Goal: Information Seeking & Learning: Learn about a topic

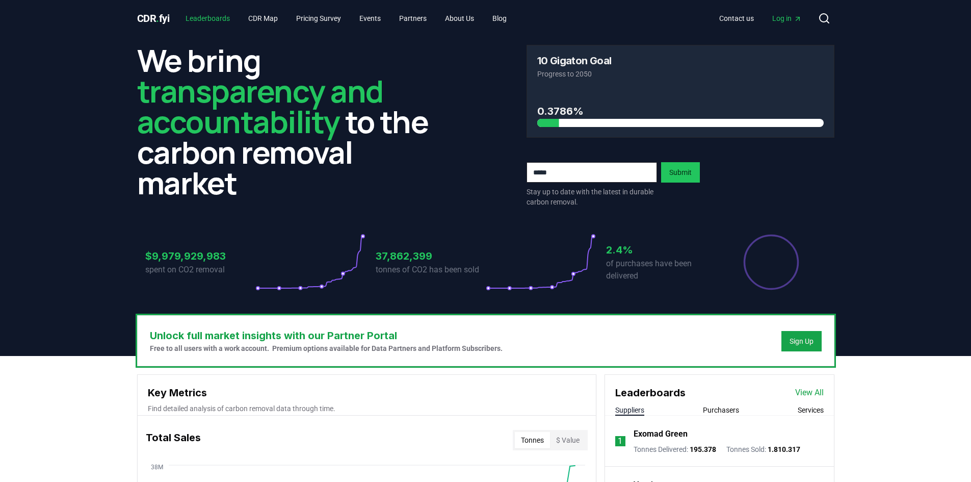
click at [216, 21] on link "Leaderboards" at bounding box center [207, 18] width 61 height 18
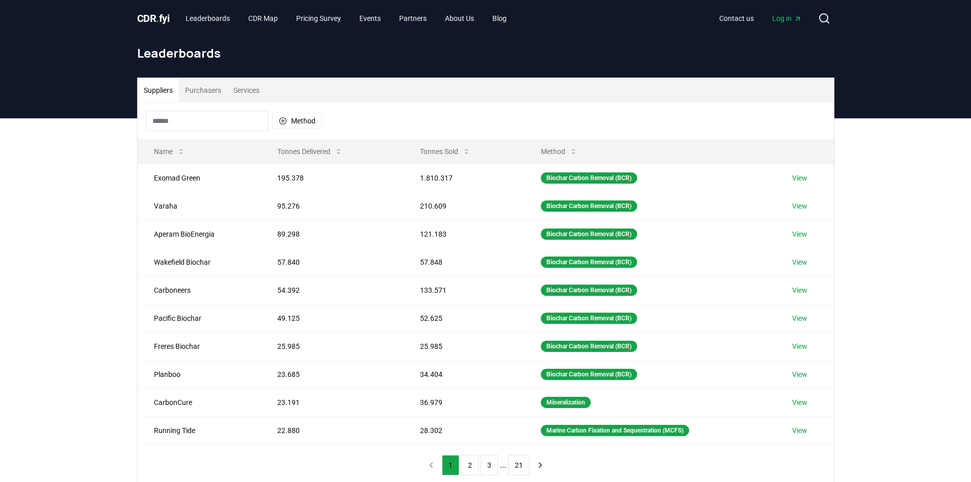
click at [206, 99] on button "Purchasers" at bounding box center [203, 90] width 48 height 24
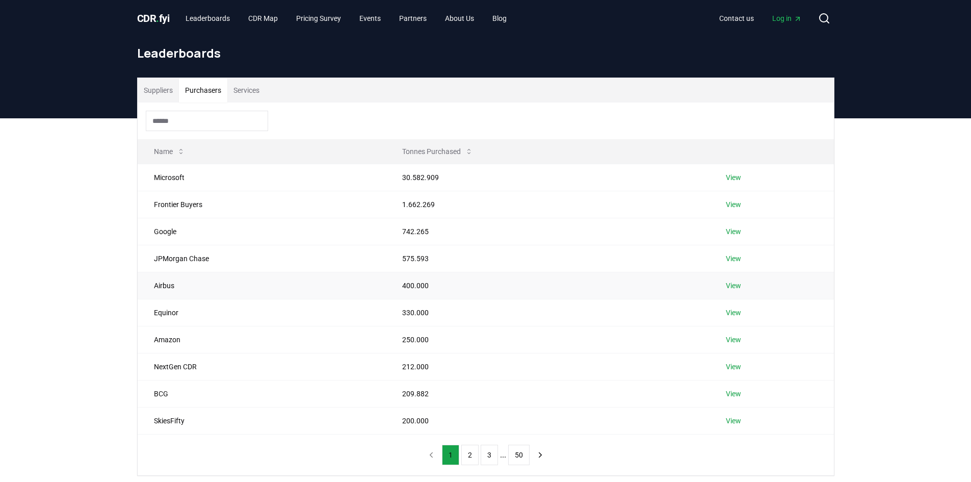
click at [232, 279] on td "Airbus" at bounding box center [262, 285] width 249 height 27
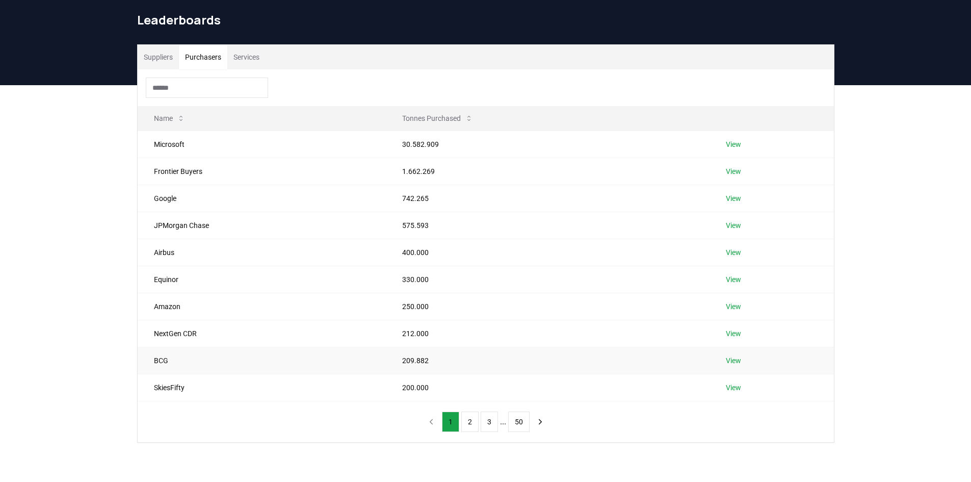
scroll to position [51, 0]
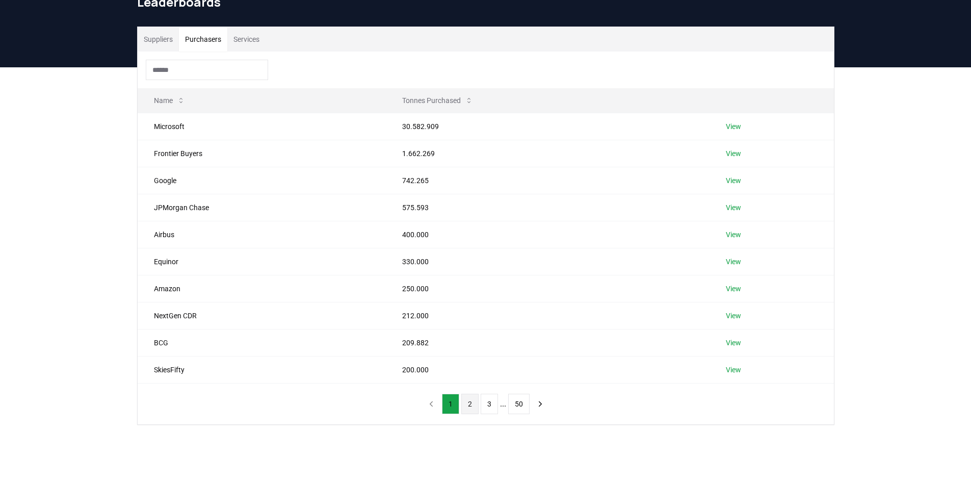
click at [464, 403] on button "2" at bounding box center [469, 404] width 17 height 20
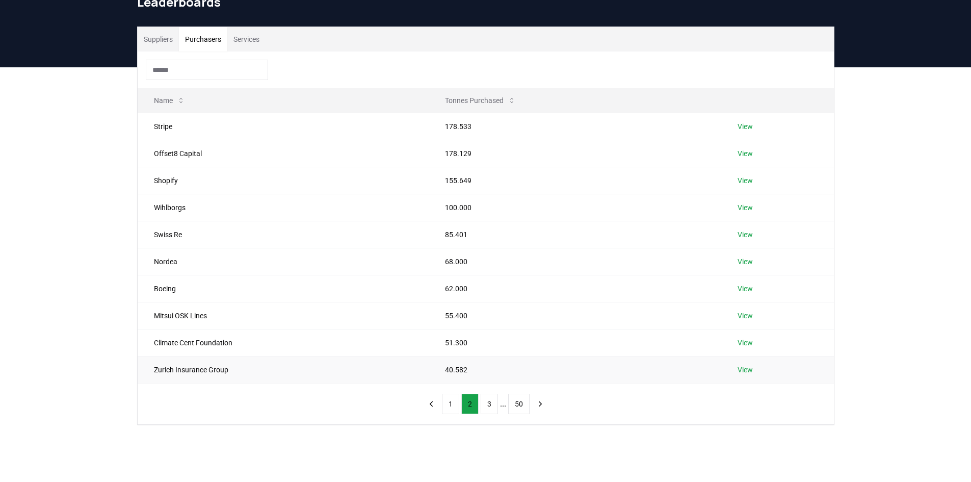
click at [228, 371] on td "Zurich Insurance Group" at bounding box center [283, 369] width 291 height 27
click at [222, 368] on td "Zurich Insurance Group" at bounding box center [283, 369] width 291 height 27
click at [220, 342] on td "Climate Cent Foundation" at bounding box center [283, 342] width 291 height 27
click at [488, 409] on button "3" at bounding box center [489, 404] width 17 height 20
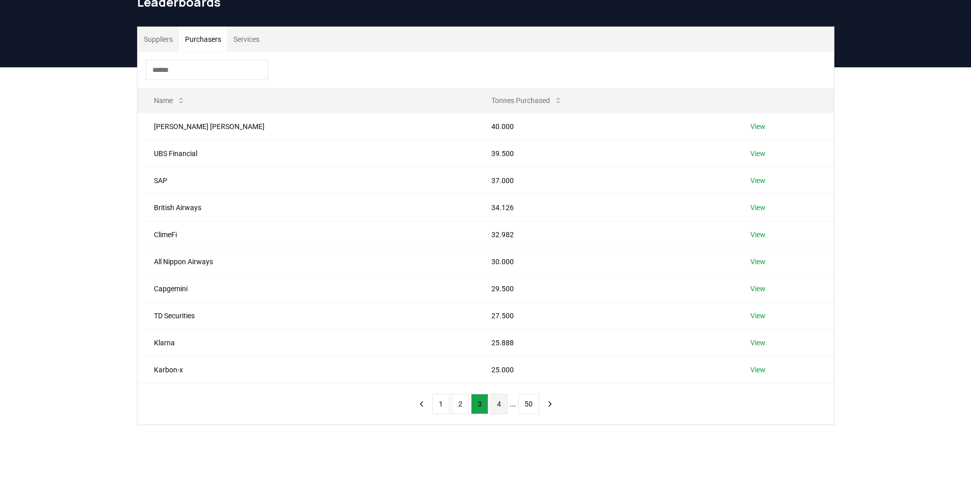
click at [499, 402] on button "4" at bounding box center [498, 404] width 17 height 20
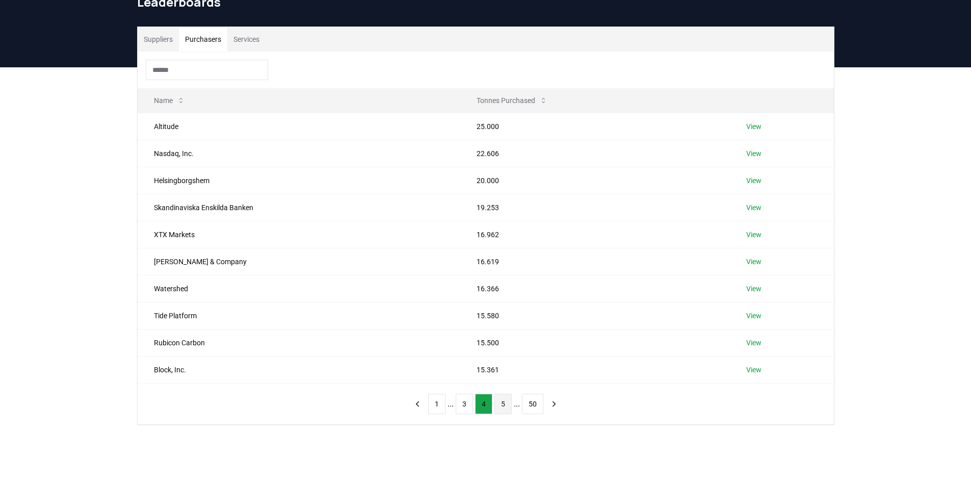
click at [501, 406] on button "5" at bounding box center [503, 404] width 17 height 20
click at [242, 40] on button "Services" at bounding box center [246, 39] width 38 height 24
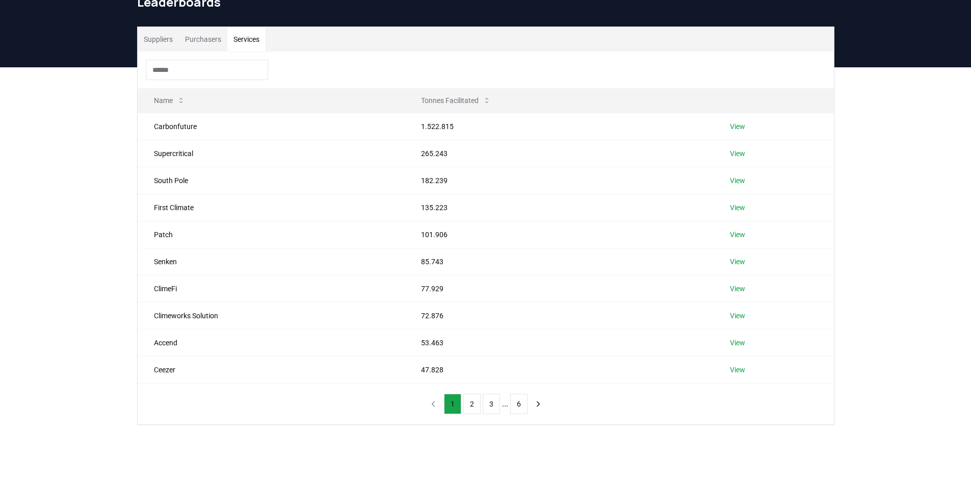
click at [211, 32] on button "Purchasers" at bounding box center [203, 39] width 48 height 24
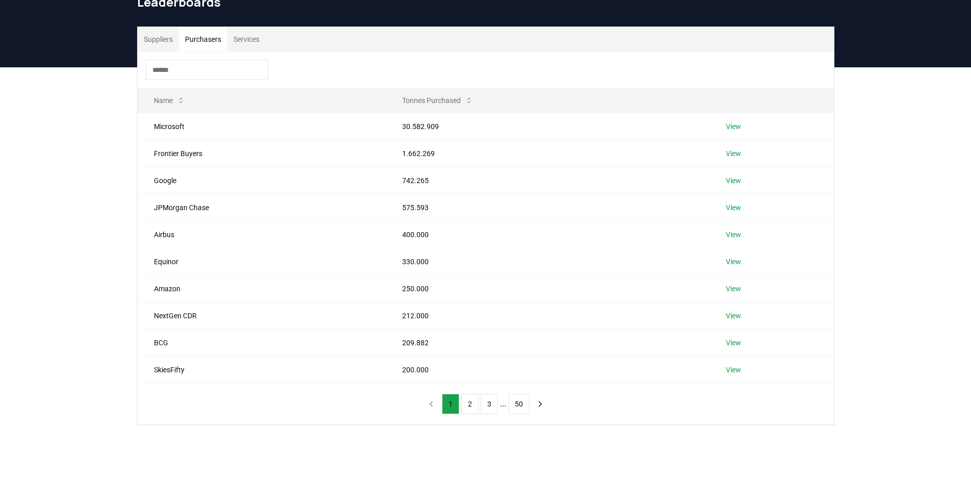
click at [242, 42] on button "Services" at bounding box center [246, 39] width 38 height 24
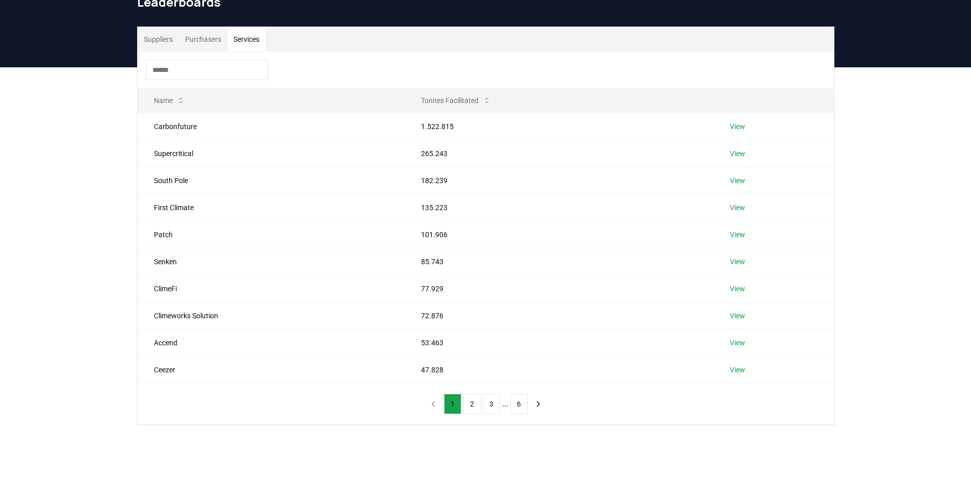
click at [218, 43] on button "Purchasers" at bounding box center [203, 39] width 48 height 24
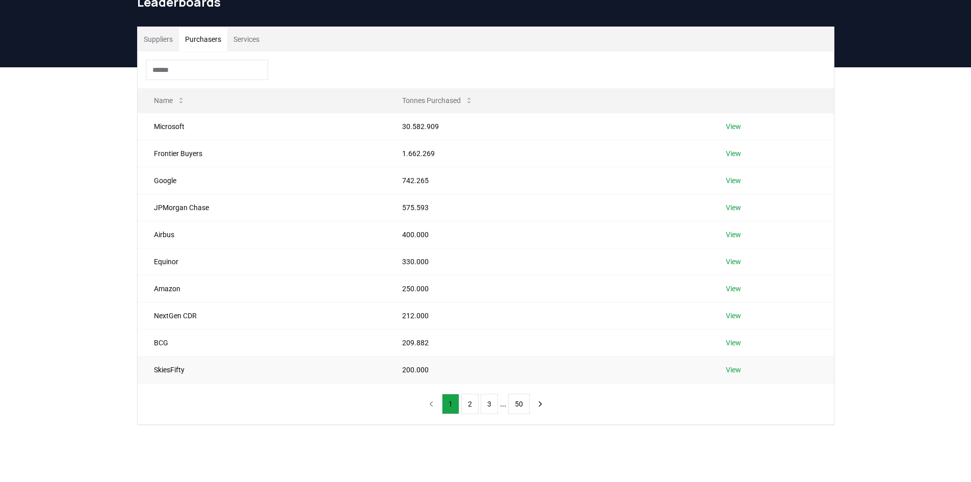
click at [173, 369] on td "SkiesFifty" at bounding box center [262, 369] width 249 height 27
click at [469, 403] on button "2" at bounding box center [469, 404] width 17 height 20
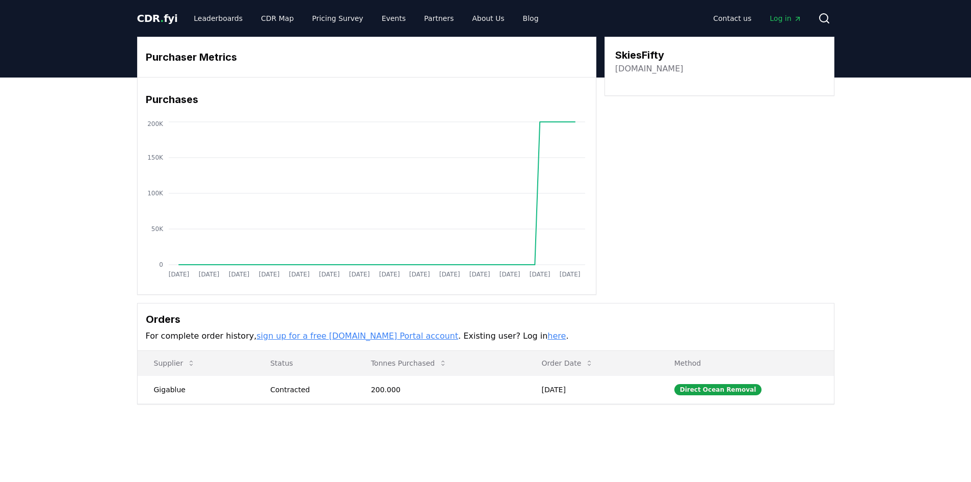
click at [648, 64] on link "[DOMAIN_NAME]" at bounding box center [649, 69] width 68 height 12
